Goal: Find specific page/section: Find specific page/section

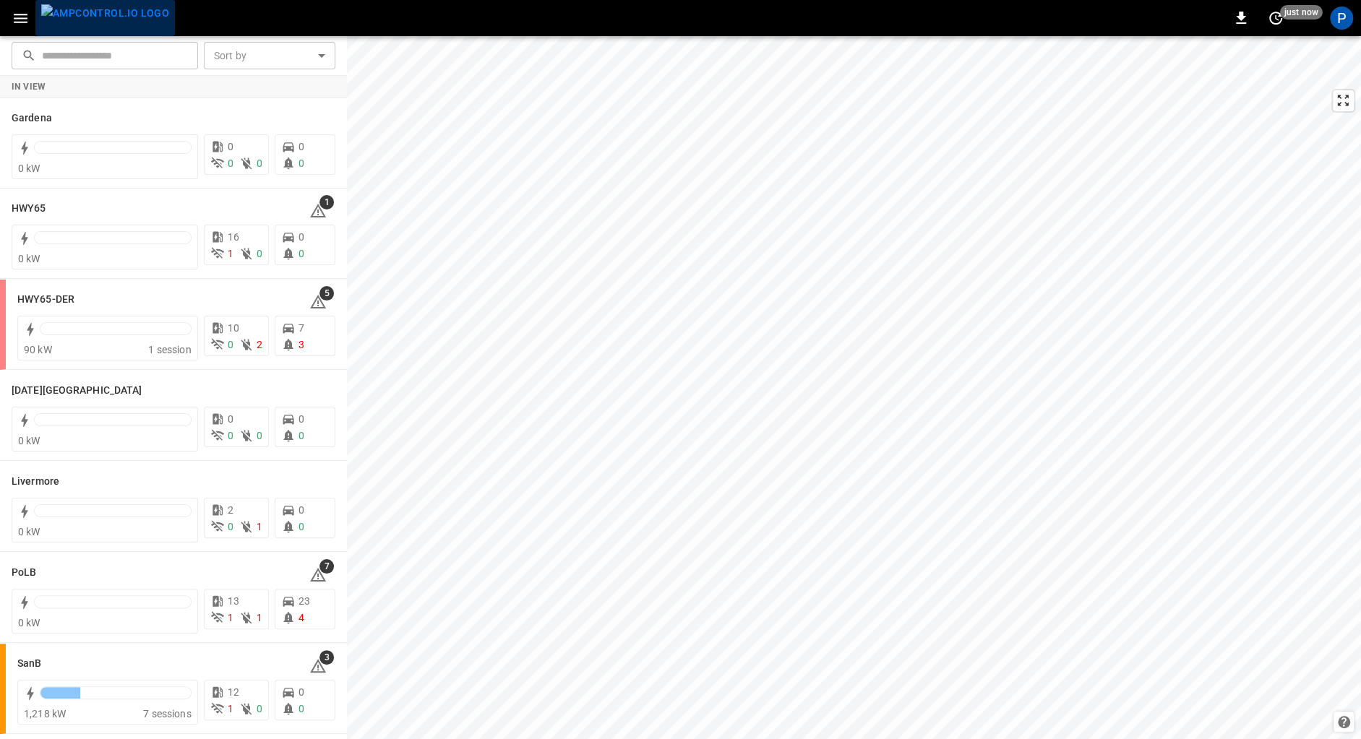
click at [111, 22] on img "menu" at bounding box center [105, 13] width 128 height 18
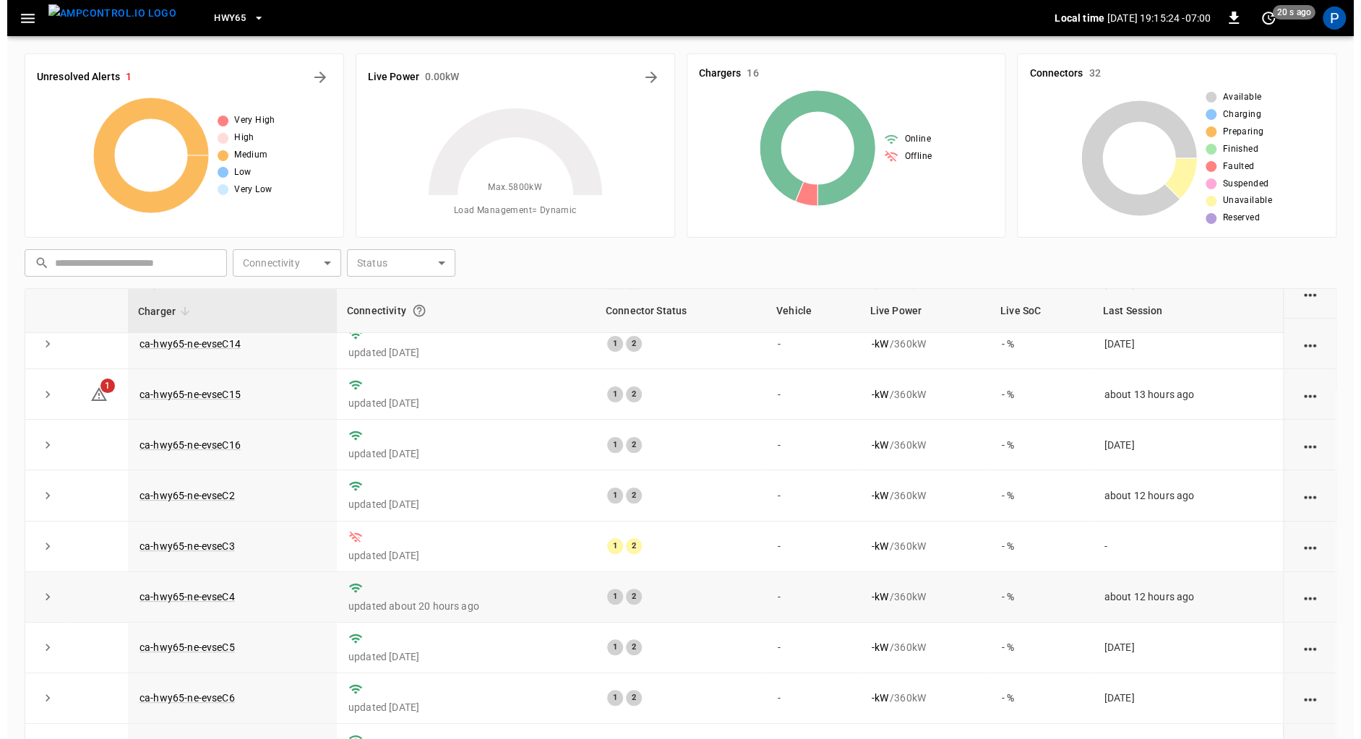
scroll to position [337, 0]
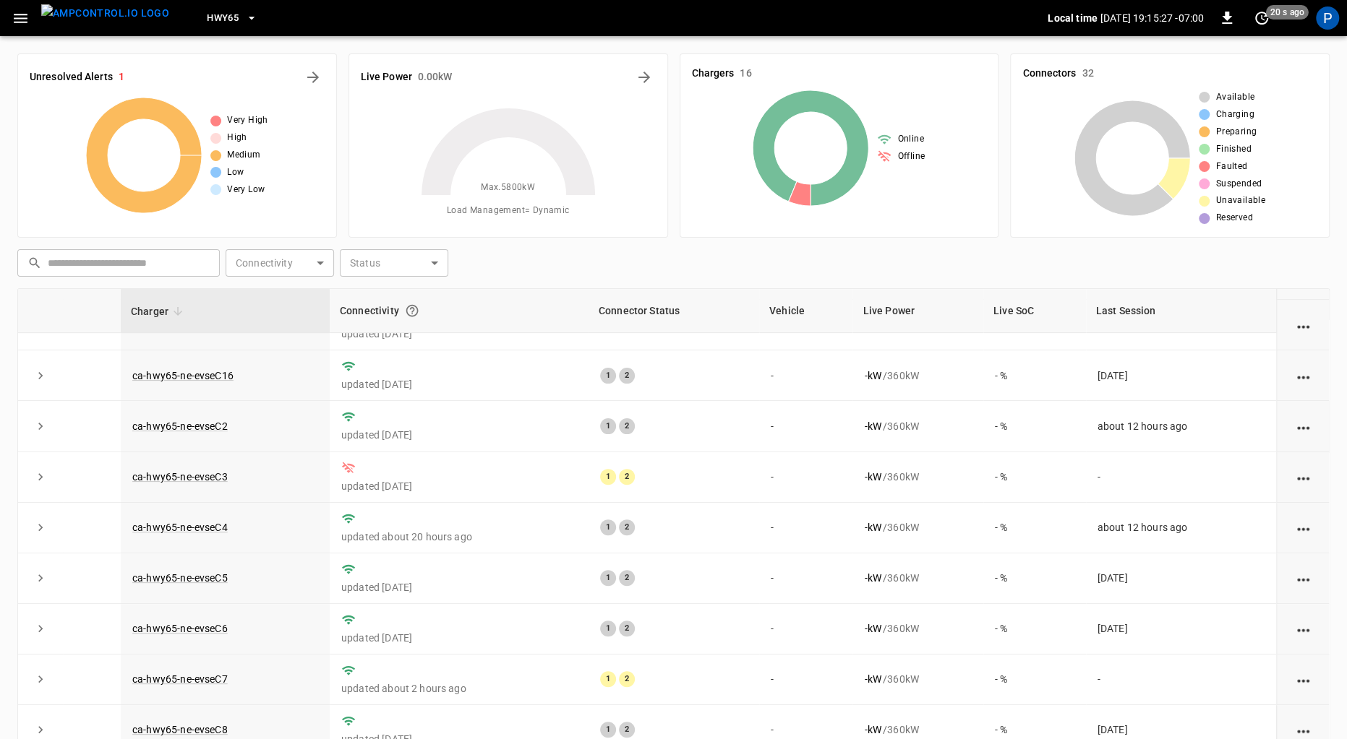
click at [207, 20] on span "HWY65" at bounding box center [223, 18] width 32 height 17
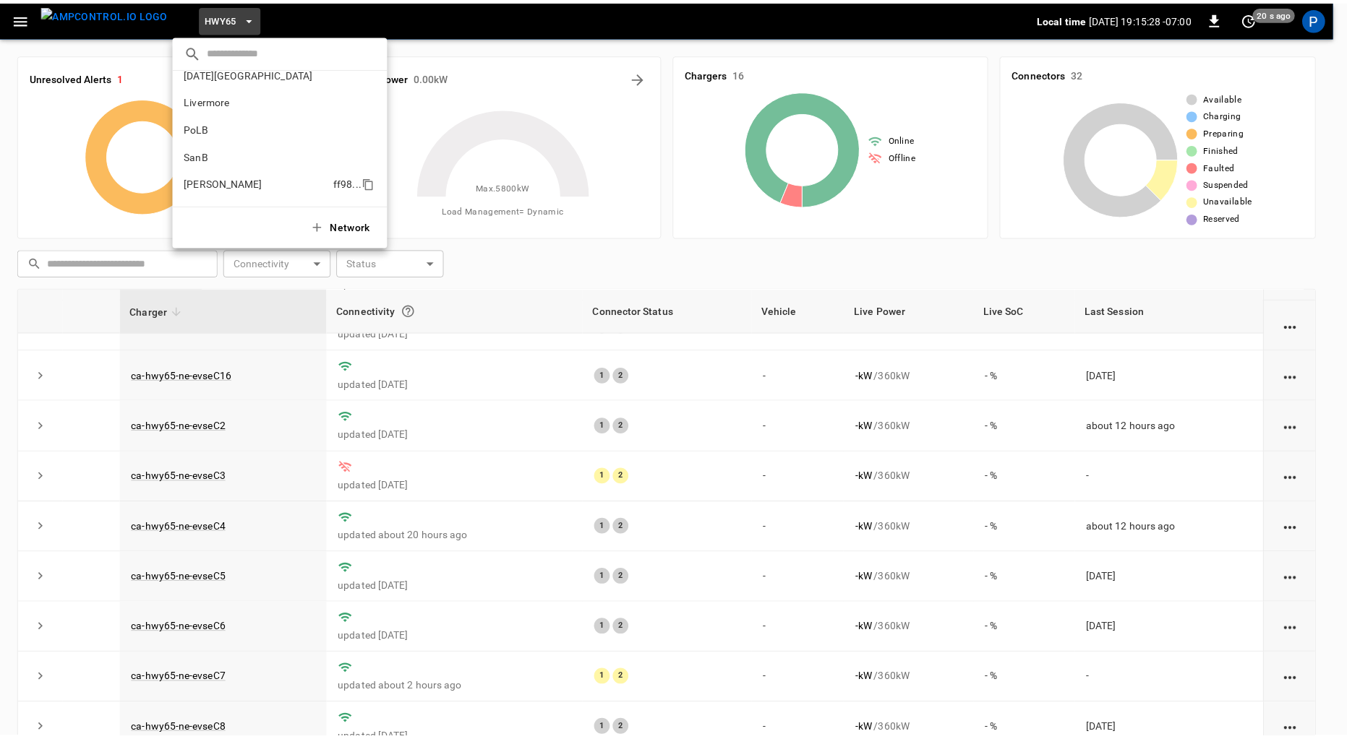
scroll to position [121, 0]
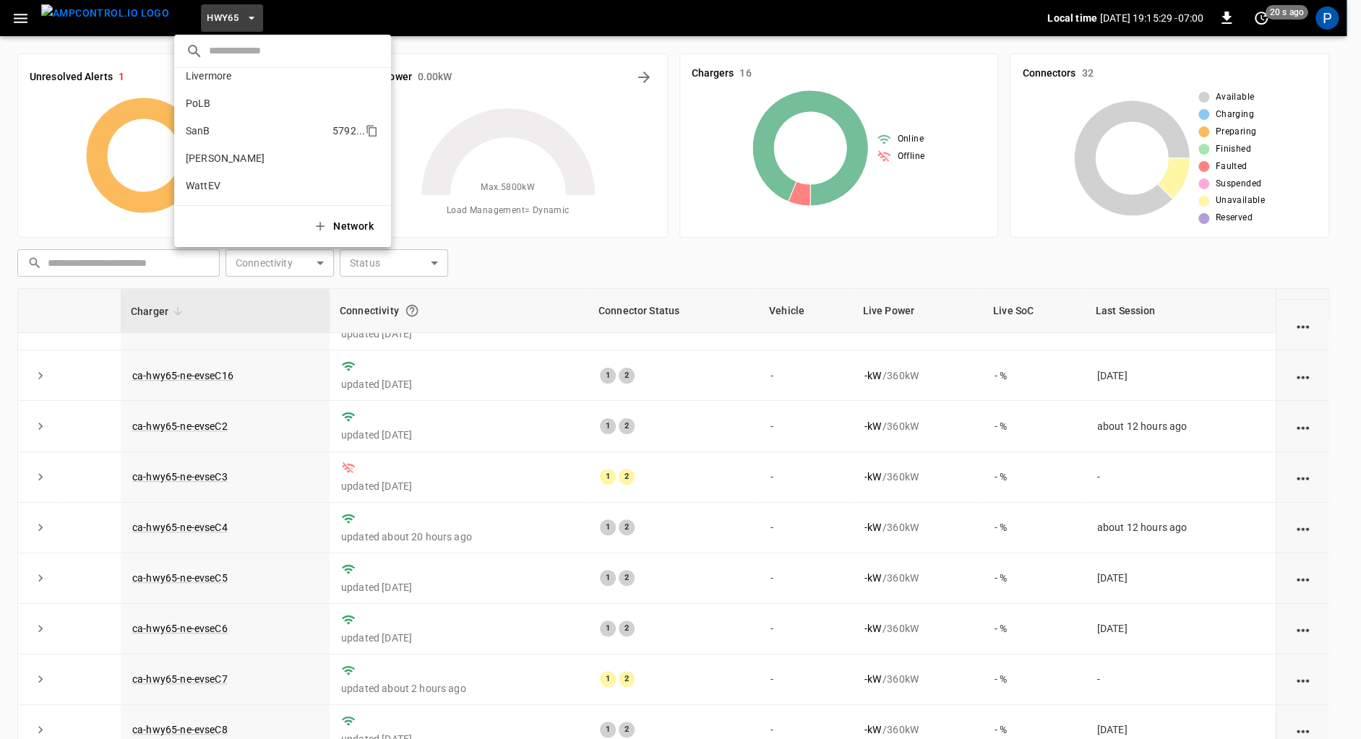
click at [241, 129] on p "SanB" at bounding box center [256, 131] width 141 height 14
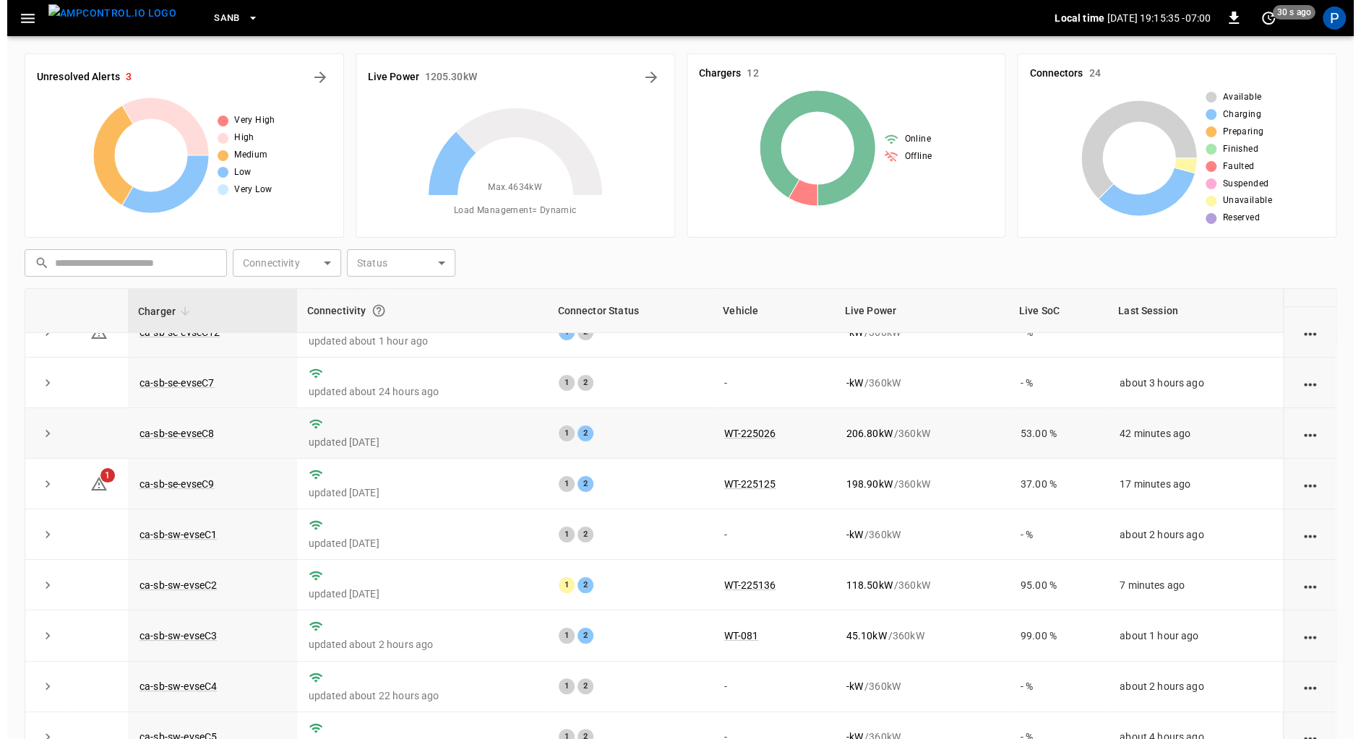
scroll to position [0, 0]
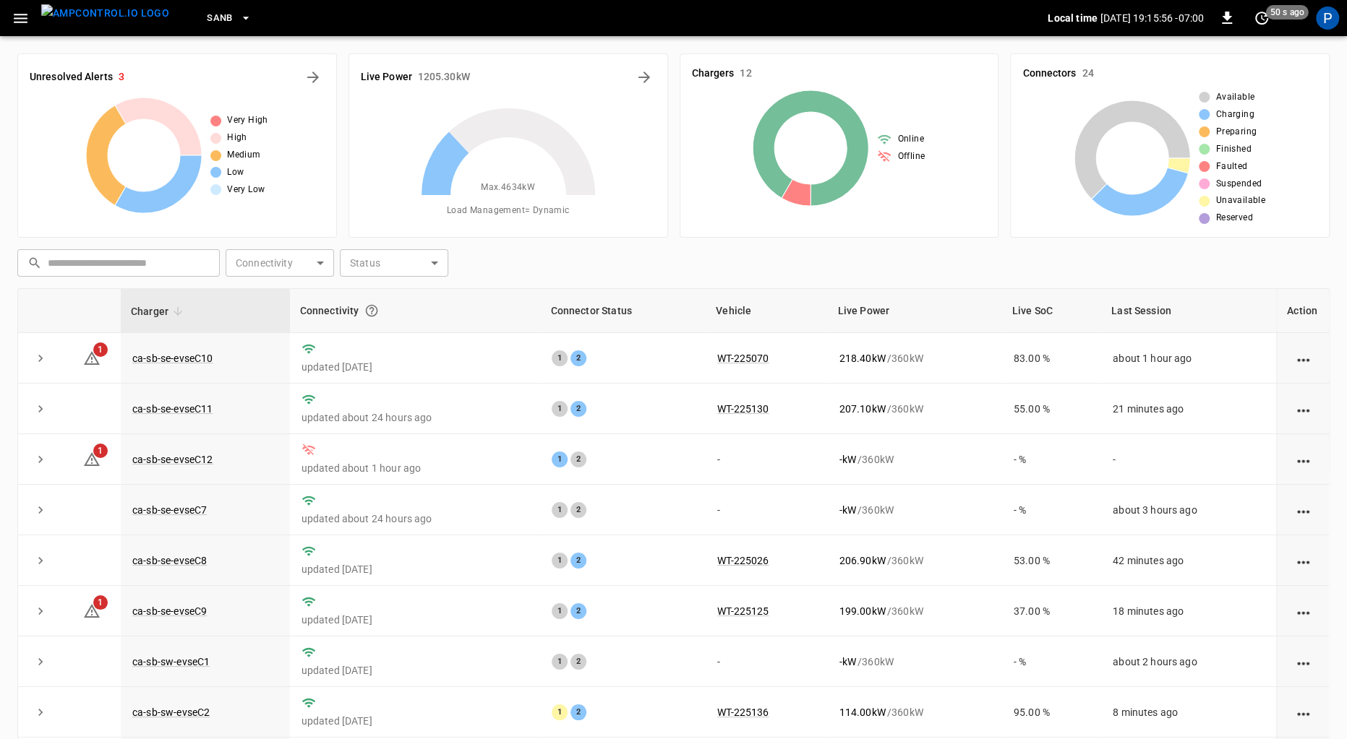
click at [214, 7] on button "SanB" at bounding box center [229, 18] width 56 height 28
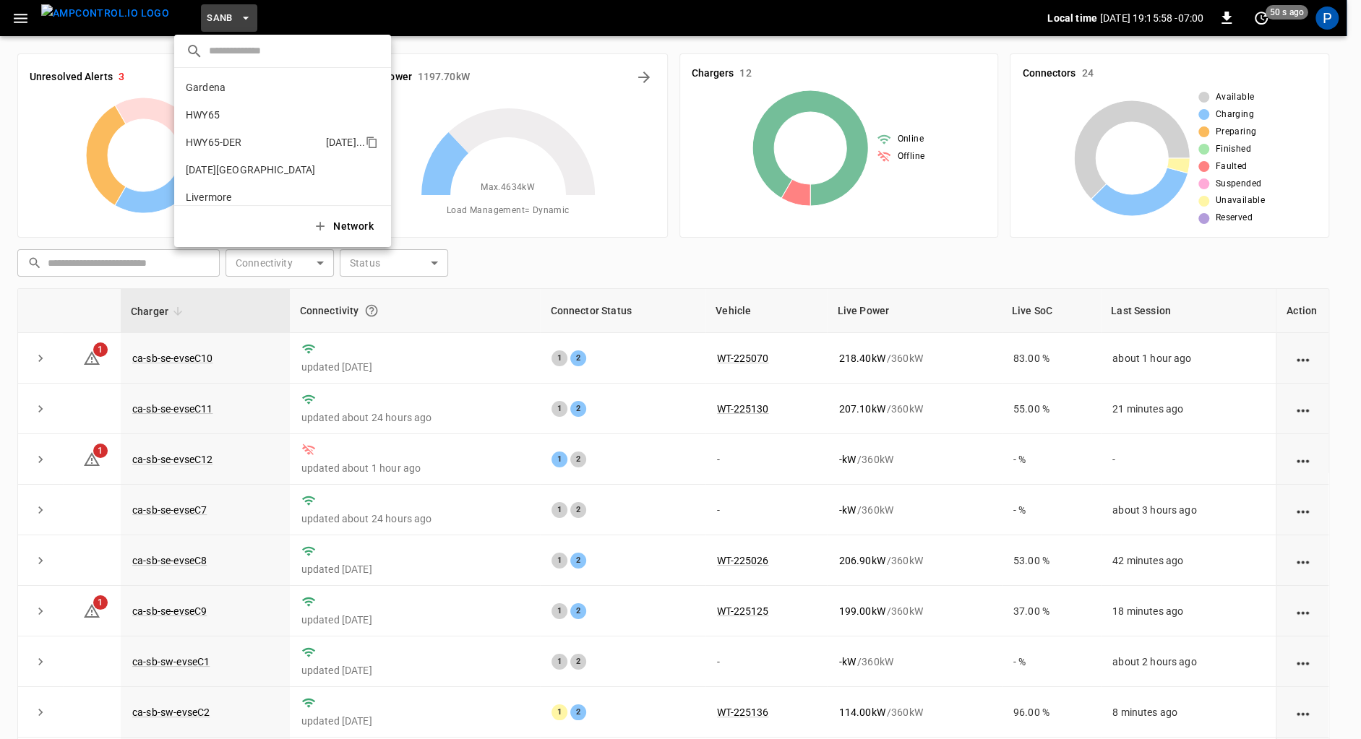
click at [236, 141] on p "HWY65-DER" at bounding box center [253, 142] width 134 height 14
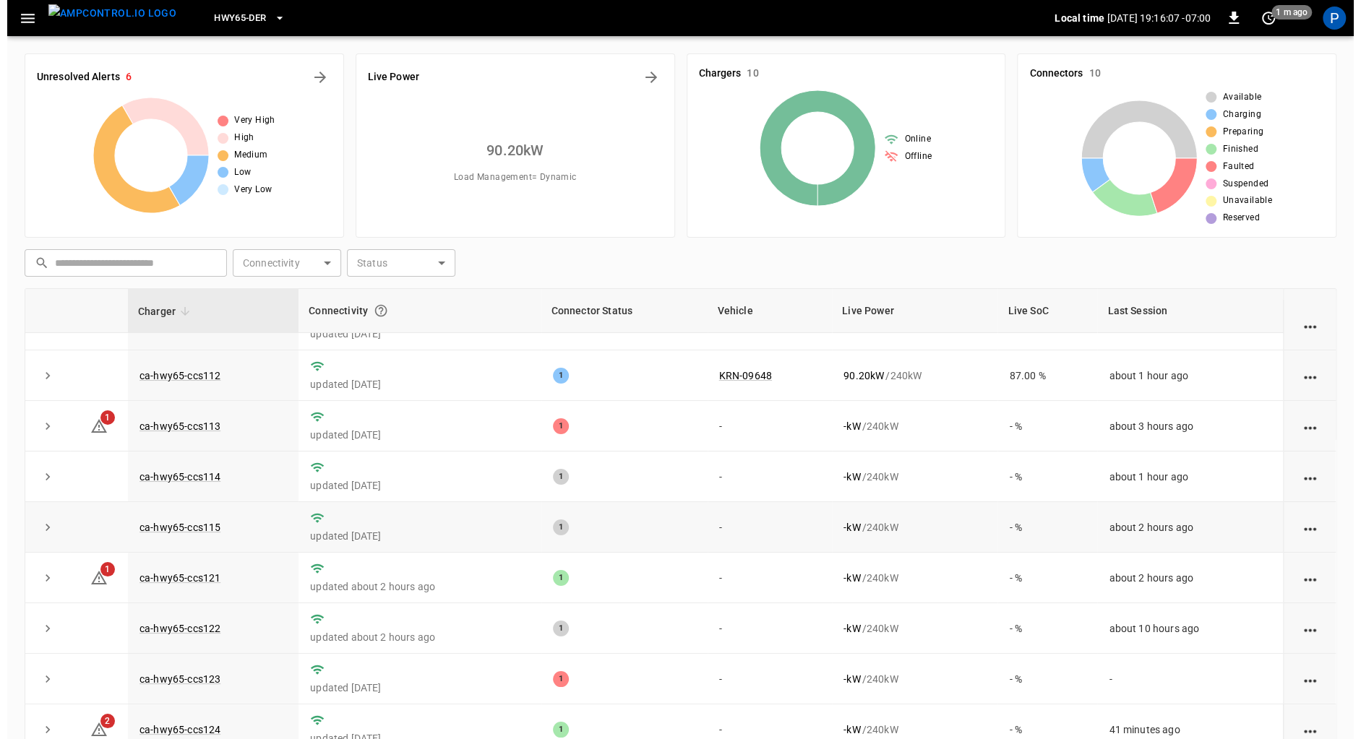
scroll to position [30, 0]
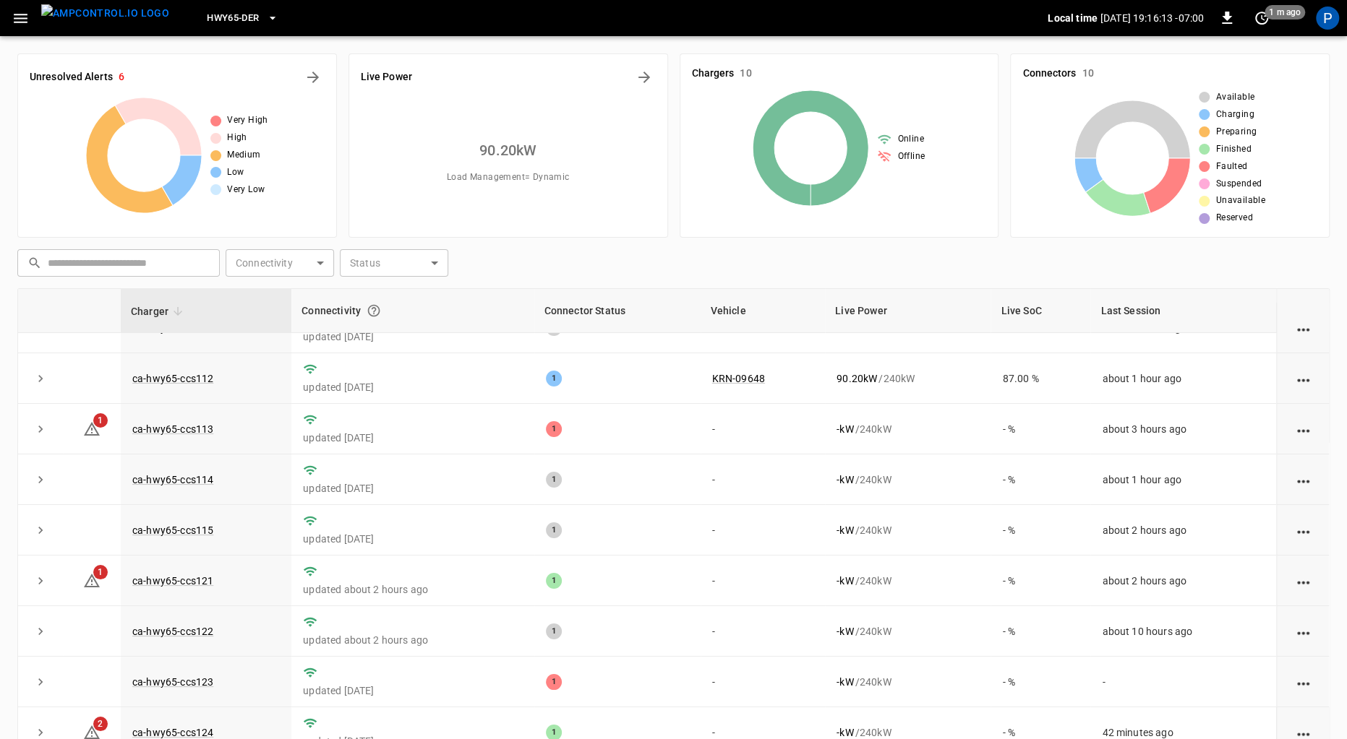
click at [212, 24] on span "HWY65-DER" at bounding box center [233, 18] width 52 height 17
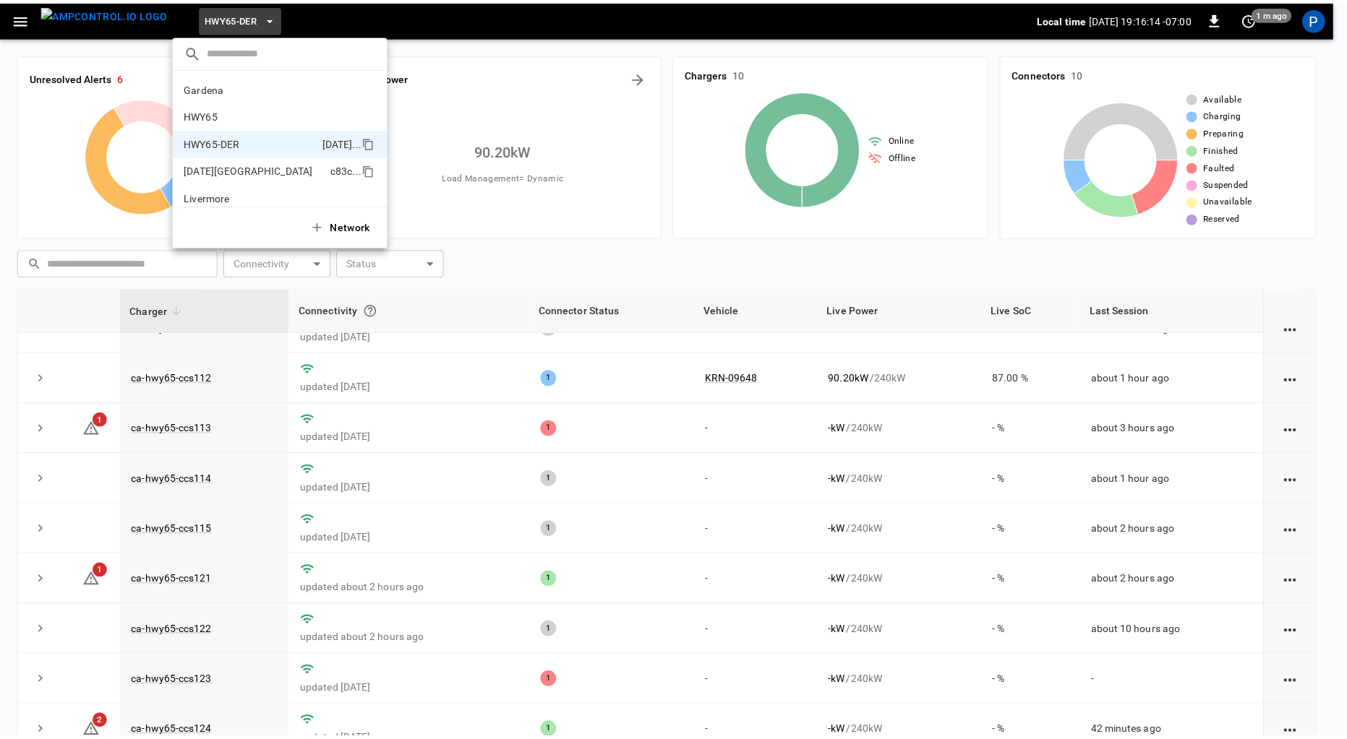
scroll to position [51, 0]
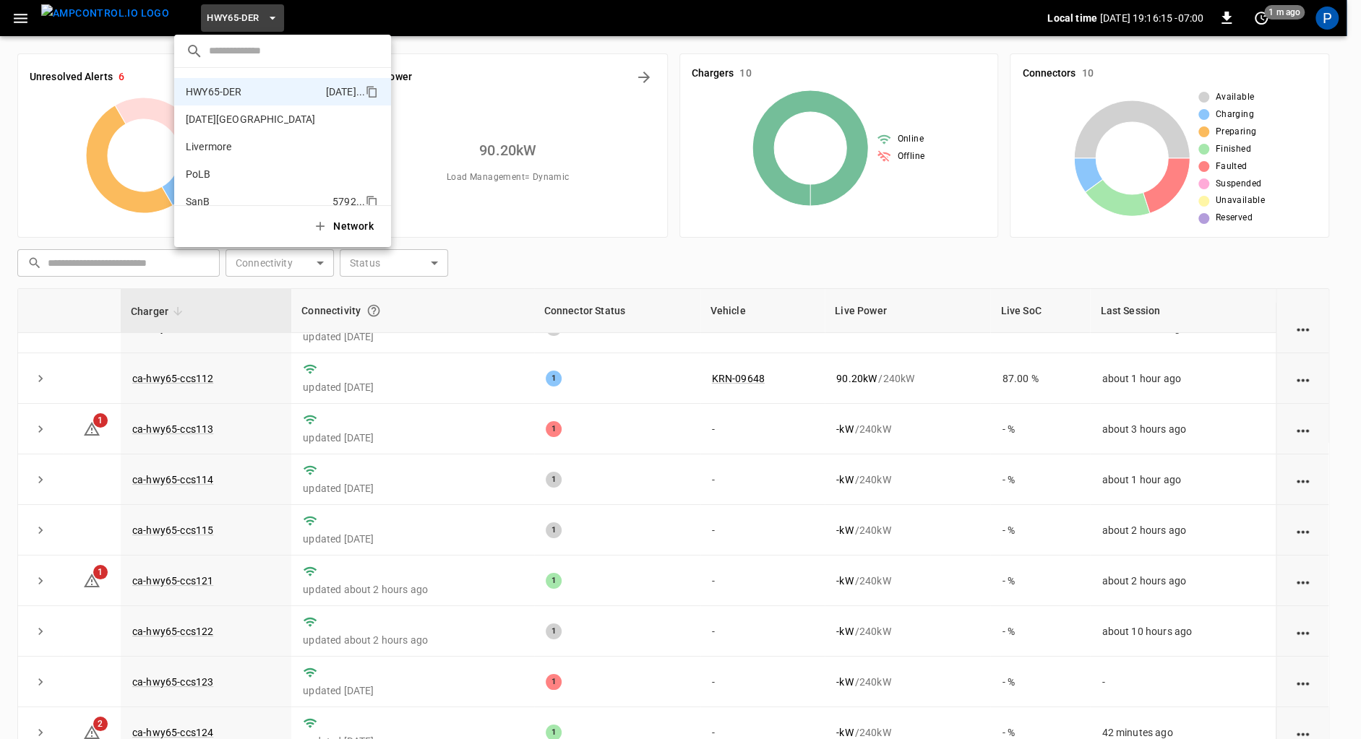
click at [226, 197] on p "SanB" at bounding box center [256, 201] width 141 height 14
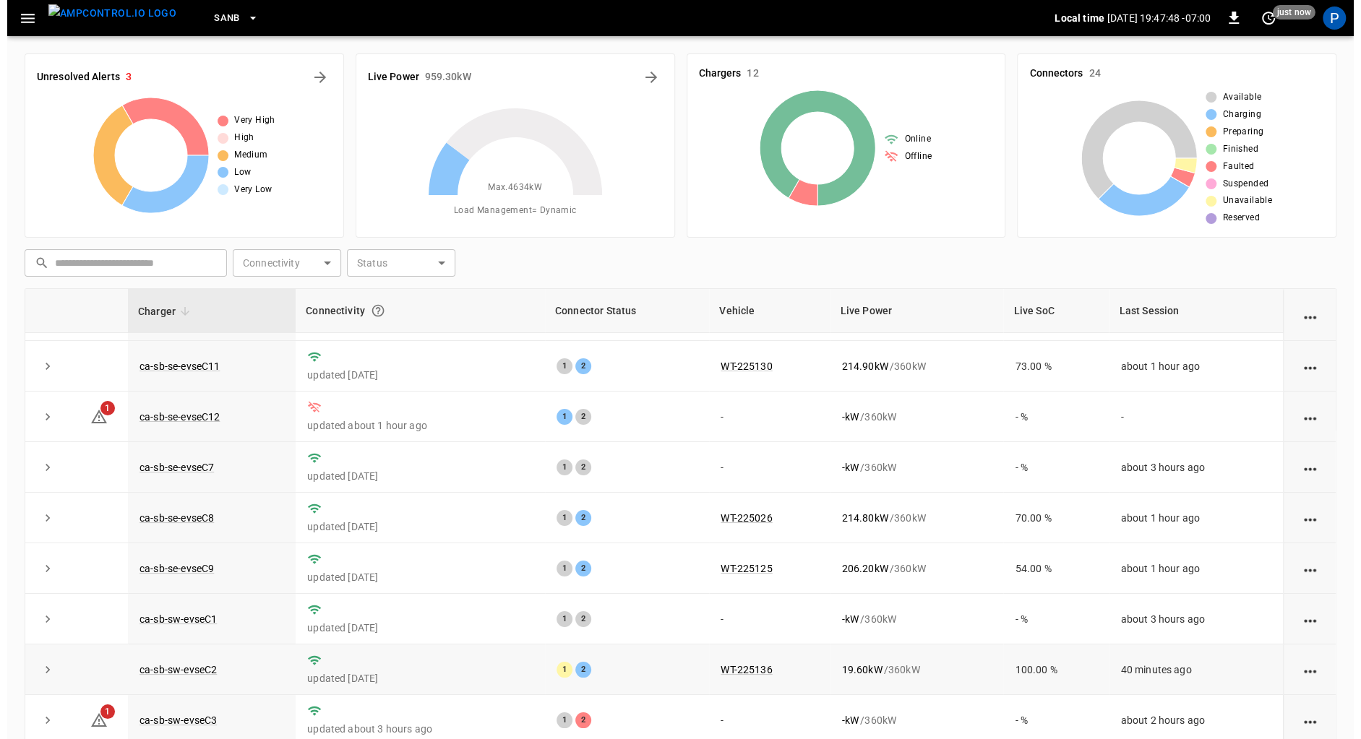
scroll to position [134, 0]
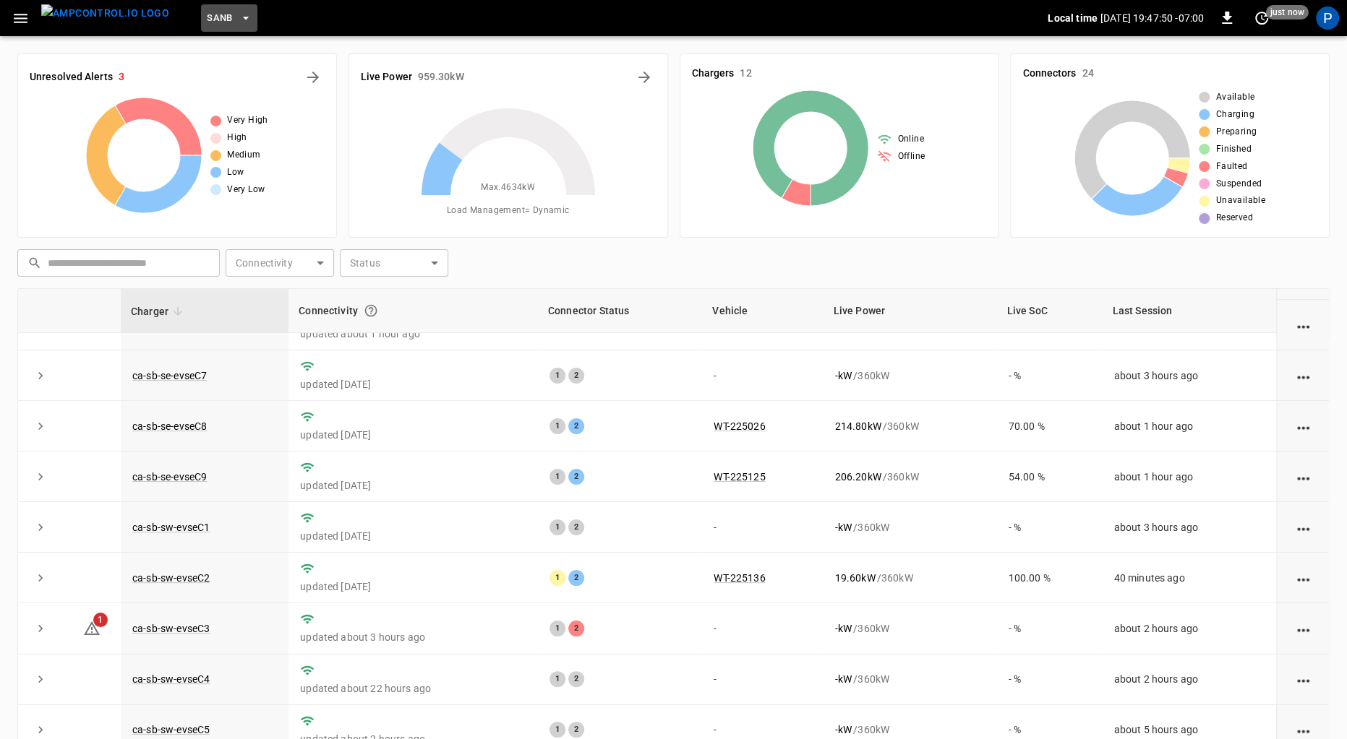
click at [207, 18] on span "SanB" at bounding box center [220, 18] width 26 height 17
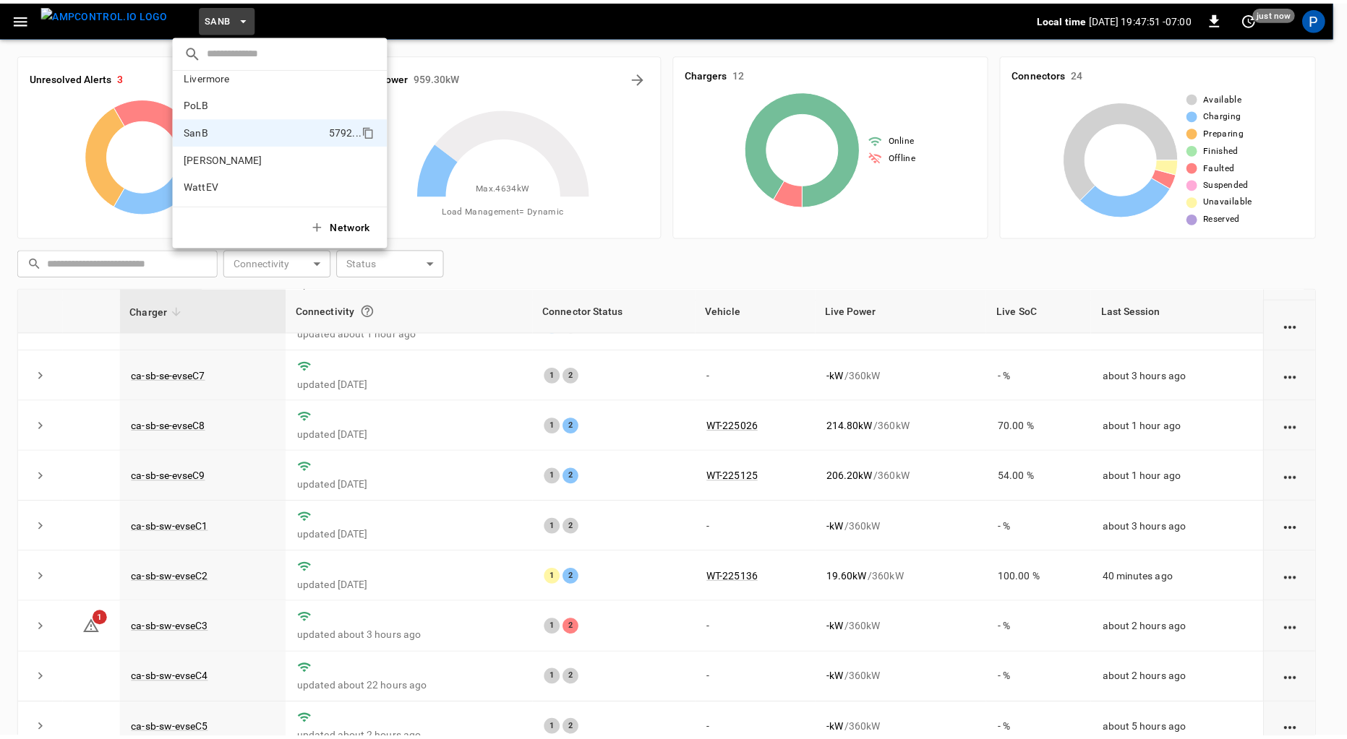
scroll to position [0, 0]
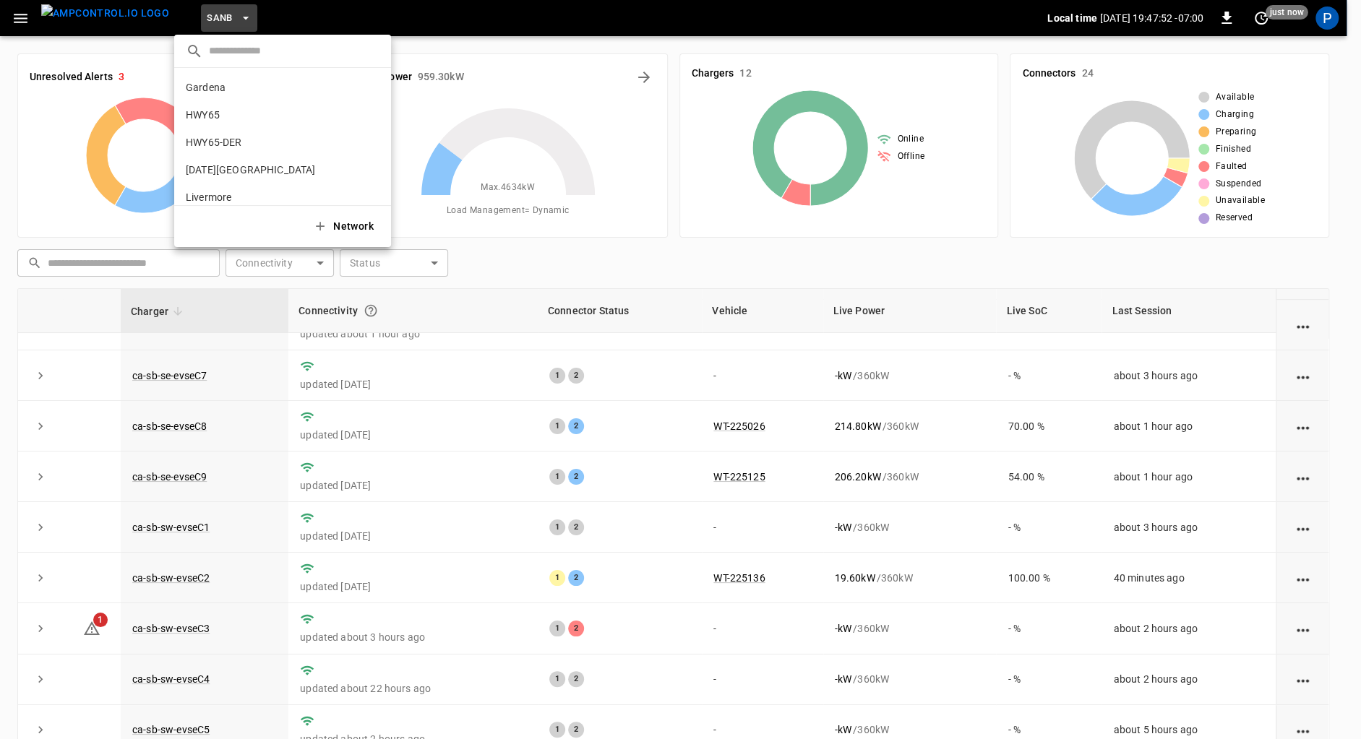
drag, startPoint x: 257, startPoint y: 136, endPoint x: 380, endPoint y: 150, distance: 123.7
click at [262, 136] on p "HWY65-DER" at bounding box center [253, 142] width 134 height 14
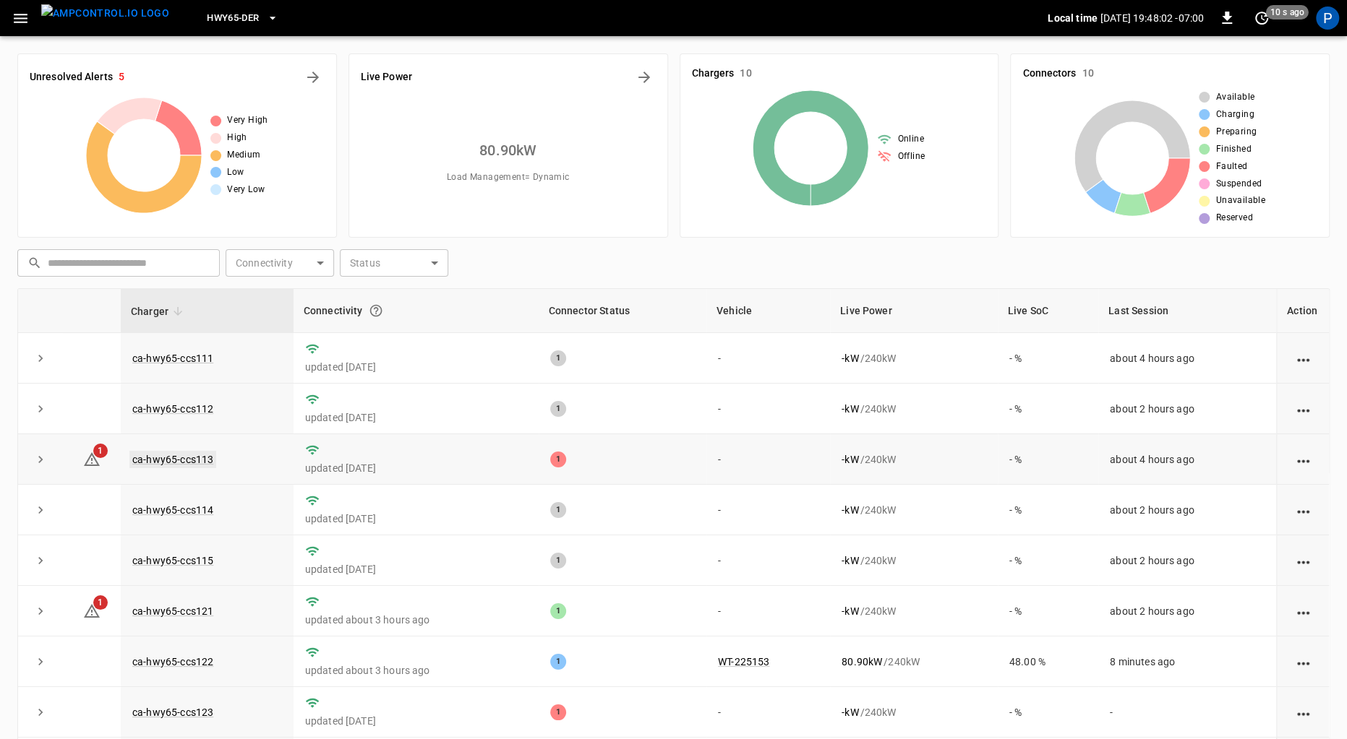
click at [193, 465] on link "ca-hwy65-ccs113" at bounding box center [172, 459] width 87 height 17
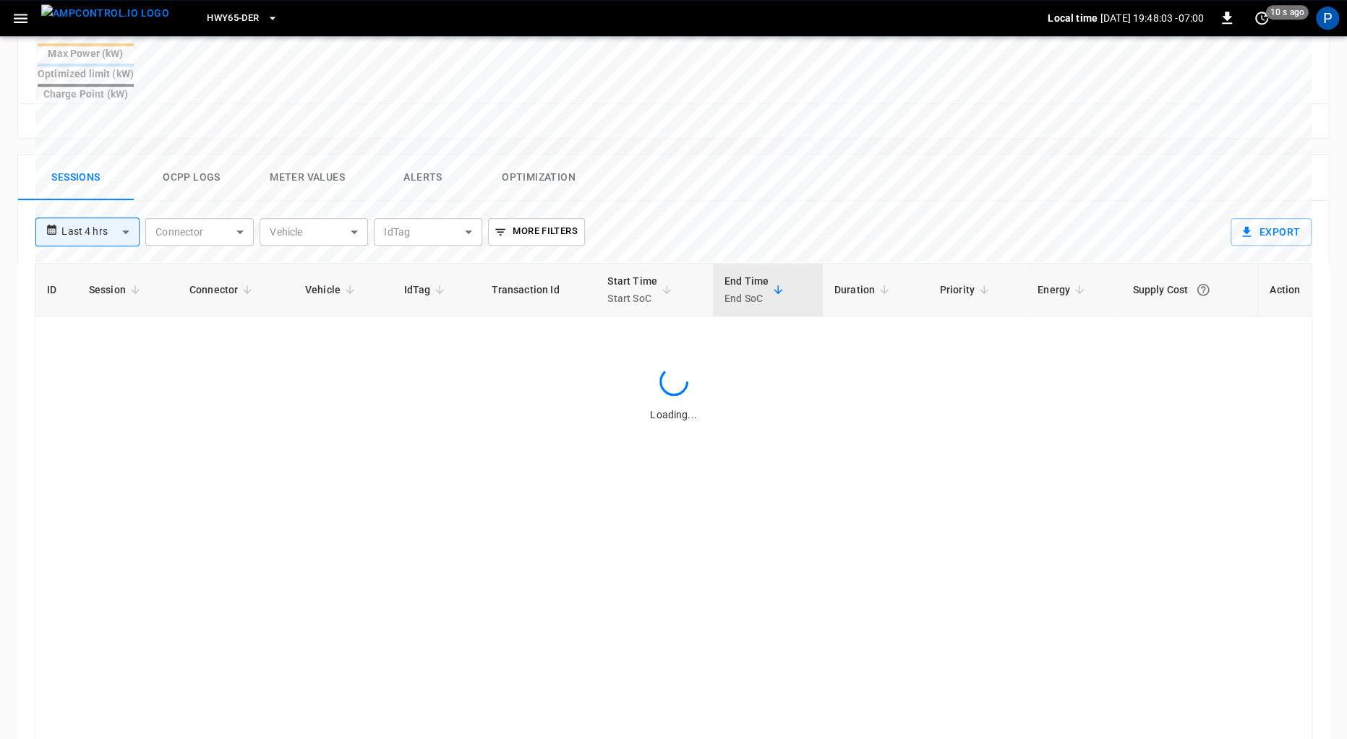
scroll to position [666, 0]
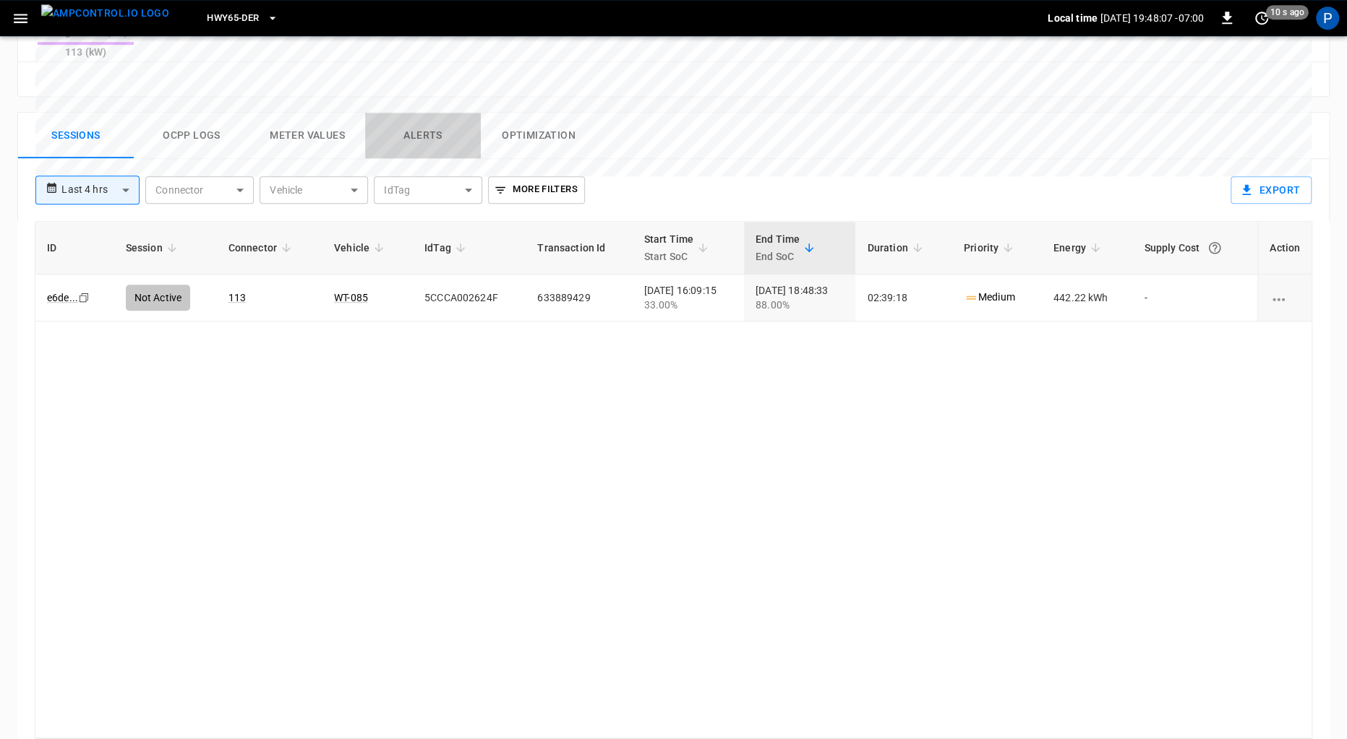
click at [437, 113] on button "Alerts" at bounding box center [423, 136] width 116 height 46
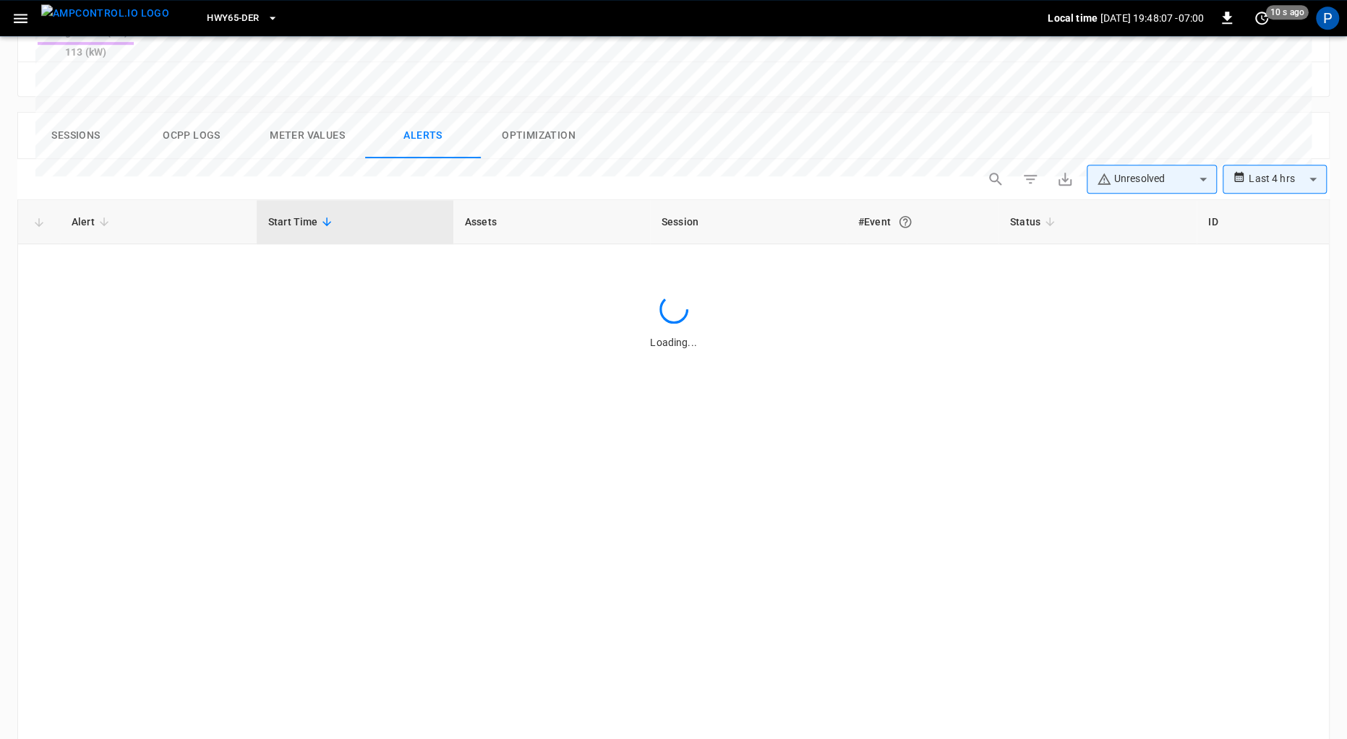
scroll to position [656, 0]
